Goal: Information Seeking & Learning: Learn about a topic

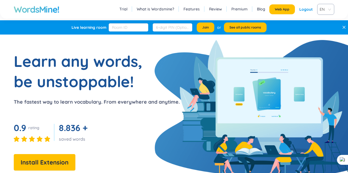
click at [194, 51] on section "Learn any words, be unstoppable! The fastest way to learn vocabulary. From ever…" at bounding box center [174, 119] width 348 height 137
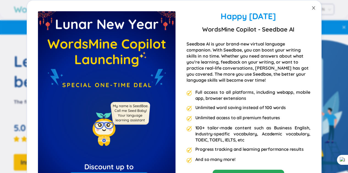
click at [306, 12] on span "Close" at bounding box center [313, 7] width 15 height 15
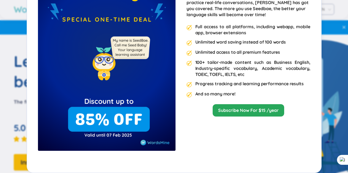
click at [315, 121] on div "Happy [DATE] WordsMine Copilot - Seedbae AI Seedbae AI is your brand-new virtua…" at bounding box center [174, 54] width 294 height 239
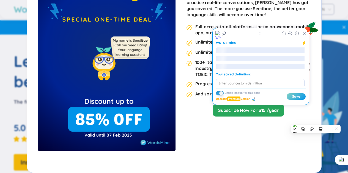
scroll to position [0, 0]
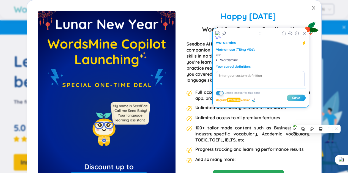
click at [311, 10] on icon "close" at bounding box center [313, 8] width 4 height 4
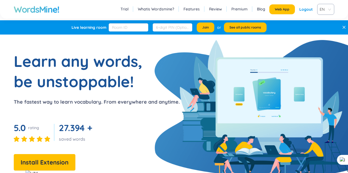
click at [128, 7] on link "Trial" at bounding box center [124, 8] width 8 height 5
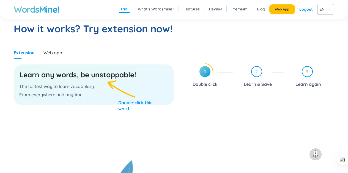
scroll to position [285, 0]
click at [160, 10] on link "What is Wordsmine?" at bounding box center [156, 8] width 36 height 5
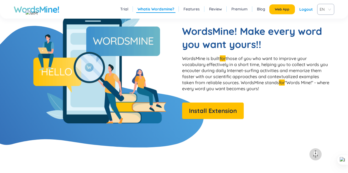
click at [189, 9] on link "Features" at bounding box center [191, 8] width 16 height 5
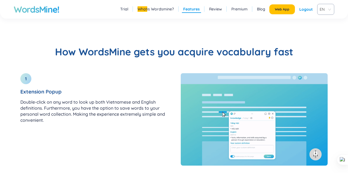
click at [221, 9] on link "Review" at bounding box center [215, 8] width 13 height 5
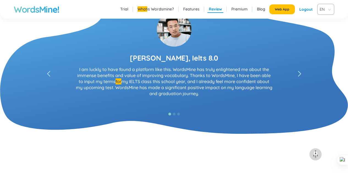
scroll to position [1029, 0]
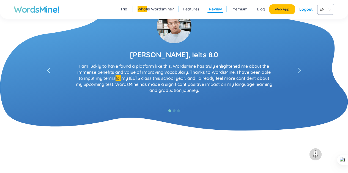
click at [240, 9] on link "Premium" at bounding box center [239, 8] width 16 height 5
click at [257, 11] on link "Blog" at bounding box center [261, 8] width 8 height 5
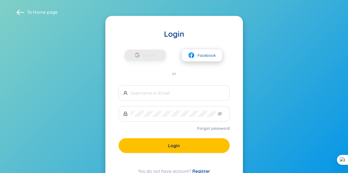
click at [204, 57] on span "Facebook" at bounding box center [206, 56] width 18 height 6
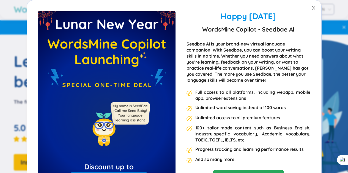
click at [310, 11] on span "Close" at bounding box center [313, 7] width 15 height 15
